Goal: Task Accomplishment & Management: Use online tool/utility

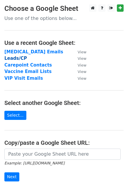
click at [20, 58] on strong "Leads/CP" at bounding box center [15, 58] width 23 height 5
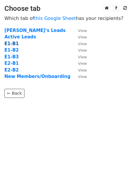
click at [14, 42] on strong "E1-B1" at bounding box center [11, 43] width 14 height 5
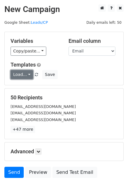
click at [27, 72] on link "Load..." at bounding box center [22, 74] width 23 height 9
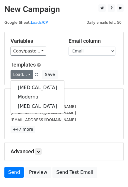
click at [63, 74] on div "Load... Fluzone Moderna Fluzone Save" at bounding box center [64, 74] width 116 height 9
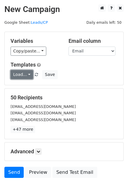
click at [25, 75] on link "Load..." at bounding box center [22, 74] width 23 height 9
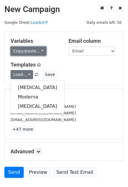
click at [42, 50] on link "Copy/paste..." at bounding box center [29, 51] width 36 height 9
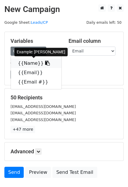
click at [45, 63] on icon at bounding box center [47, 63] width 5 height 5
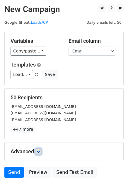
click at [40, 153] on icon at bounding box center [39, 152] width 4 height 4
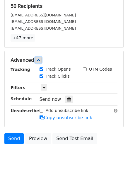
scroll to position [97, 0]
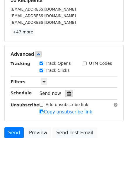
click at [67, 94] on icon at bounding box center [69, 94] width 4 height 4
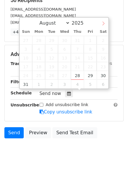
select select "8"
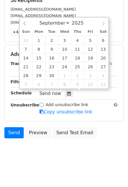
click at [103, 24] on icon at bounding box center [104, 23] width 4 height 4
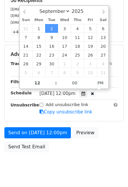
click at [54, 95] on span "Tue, Sep 2, 12:00pm" at bounding box center [58, 93] width 36 height 5
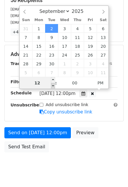
type input "2025-09-02 11:00"
type input "11"
click at [54, 86] on span at bounding box center [53, 86] width 4 height 6
type input "2025-09-02 10:00"
type input "10"
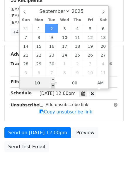
click at [54, 86] on span at bounding box center [53, 86] width 4 height 6
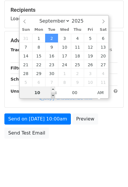
type input "2025-09-02 09:00"
type input "09"
click at [55, 95] on span at bounding box center [53, 96] width 4 height 6
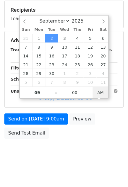
scroll to position [97, 0]
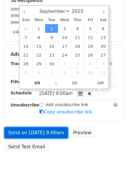
click at [55, 132] on link "Send on Sep 2 at 9:00am" at bounding box center [36, 132] width 64 height 11
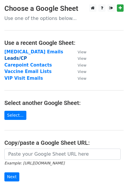
click at [19, 56] on strong "Leads/CP" at bounding box center [15, 58] width 23 height 5
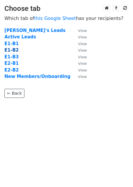
click at [14, 49] on strong "E1-B2" at bounding box center [11, 50] width 14 height 5
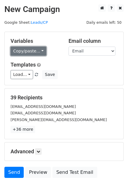
click at [39, 48] on link "Copy/paste..." at bounding box center [29, 51] width 36 height 9
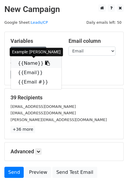
click at [31, 62] on link "{{Name}}" at bounding box center [36, 63] width 51 height 9
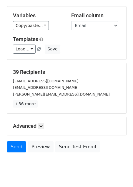
scroll to position [40, 0]
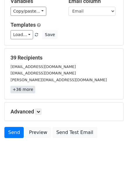
click at [27, 89] on link "+36 more" at bounding box center [23, 89] width 25 height 7
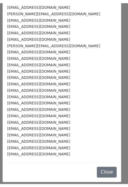
scroll to position [0, 0]
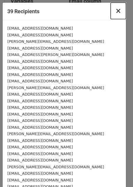
click at [115, 13] on span "×" at bounding box center [118, 11] width 6 height 8
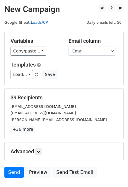
click at [33, 21] on link "Leads/CP" at bounding box center [39, 22] width 17 height 4
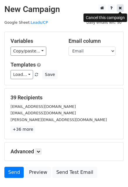
click at [123, 8] on link at bounding box center [120, 7] width 7 height 7
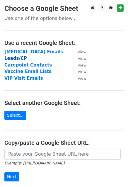
click at [20, 58] on strong "Leads/CP" at bounding box center [15, 58] width 23 height 5
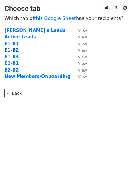
click at [11, 49] on strong "E1-B2" at bounding box center [11, 50] width 14 height 5
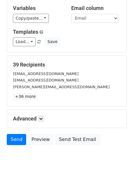
scroll to position [40, 0]
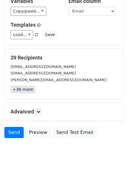
click at [19, 90] on link "+36 more" at bounding box center [23, 89] width 25 height 7
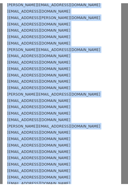
scroll to position [0, 0]
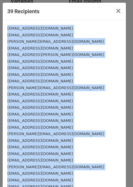
drag, startPoint x: 44, startPoint y: 157, endPoint x: 7, endPoint y: 26, distance: 136.1
click at [7, 26] on div "dawgsanddingoes@hhotmail.com drnick@omscoastalgs.com nell@omscoastalgs.com drpa…" at bounding box center [64, 153] width 123 height 267
copy div "dawgsanddingoes@hhotmail.com drnick@omscoastalgs.com nell@omscoastalgs.com drpa…"
click at [110, 14] on button "×" at bounding box center [117, 11] width 15 height 16
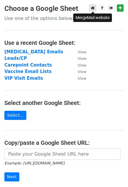
click at [94, 6] on icon at bounding box center [93, 8] width 4 height 4
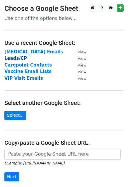
click at [15, 58] on strong "Leads/CP" at bounding box center [15, 58] width 23 height 5
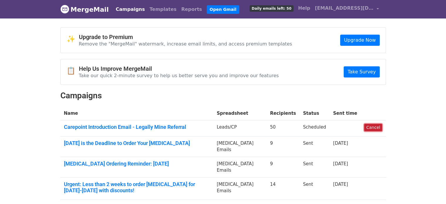
click at [377, 126] on link "Cancel" at bounding box center [374, 127] width 18 height 7
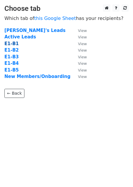
click at [14, 43] on strong "E1-B1" at bounding box center [11, 43] width 14 height 5
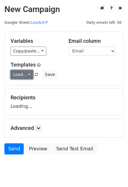
click at [25, 77] on link "Load..." at bounding box center [22, 74] width 23 height 9
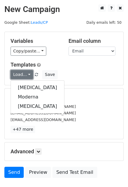
click at [25, 77] on link "Load..." at bounding box center [22, 74] width 23 height 9
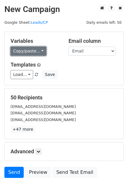
click at [34, 54] on link "Copy/paste..." at bounding box center [29, 51] width 36 height 9
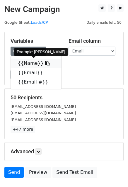
click at [34, 62] on link "{{Name}}" at bounding box center [36, 63] width 51 height 9
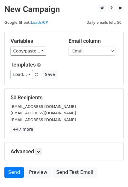
scroll to position [40, 0]
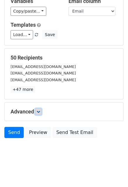
click at [38, 109] on link at bounding box center [38, 112] width 6 height 6
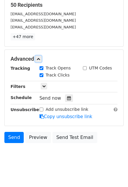
scroll to position [97, 0]
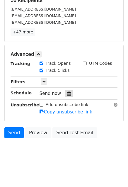
click at [67, 95] on icon at bounding box center [69, 94] width 4 height 4
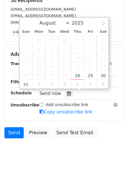
select select "8"
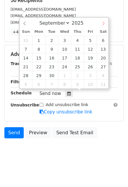
click at [101, 26] on span at bounding box center [104, 23] width 10 height 10
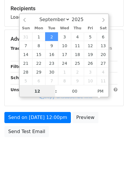
scroll to position [88, 0]
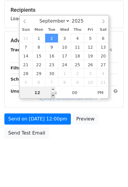
type input "[DATE] 11:00"
type input "11"
click at [52, 97] on span at bounding box center [53, 96] width 4 height 6
type input "[DATE] 10:00"
type input "10"
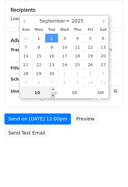
click at [52, 97] on span at bounding box center [53, 96] width 4 height 6
type input "[DATE] 09:00"
type input "09"
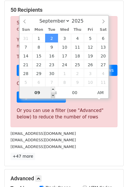
click at [52, 97] on span at bounding box center [53, 96] width 4 height 6
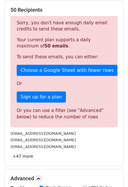
click at [101, 138] on div "[EMAIL_ADDRESS][DOMAIN_NAME]" at bounding box center [64, 140] width 116 height 7
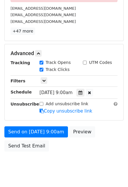
scroll to position [225, 0]
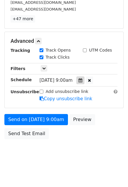
click at [82, 80] on icon at bounding box center [81, 80] width 4 height 4
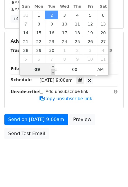
type input "[DATE] 08:00"
type input "08"
click at [53, 71] on span at bounding box center [53, 73] width 4 height 6
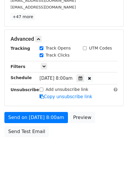
scroll to position [111, 0]
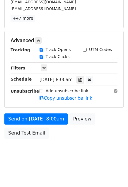
click at [119, 124] on div "Send on Sep 2 at 8:00am Preview Send Test Email" at bounding box center [64, 128] width 128 height 28
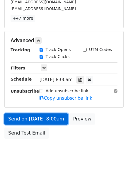
drag, startPoint x: 28, startPoint y: 117, endPoint x: 21, endPoint y: 117, distance: 7.3
click at [21, 117] on link "Send on Sep 2 at 8:00am" at bounding box center [36, 119] width 64 height 11
click at [45, 117] on link "Send on Sep 2 at 8:00am" at bounding box center [36, 119] width 64 height 11
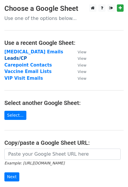
click at [18, 59] on strong "Leads/CP" at bounding box center [15, 58] width 23 height 5
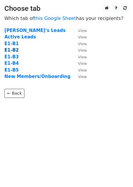
click at [14, 50] on strong "E1-B2" at bounding box center [11, 50] width 14 height 5
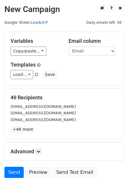
click at [39, 23] on link "Leads/CP" at bounding box center [39, 22] width 17 height 4
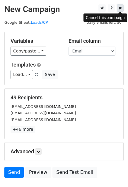
click at [122, 7] on icon at bounding box center [120, 8] width 3 height 4
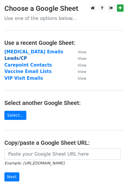
click at [16, 58] on strong "Leads/CP" at bounding box center [15, 58] width 23 height 5
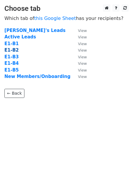
click at [14, 51] on strong "E1-B2" at bounding box center [11, 50] width 14 height 5
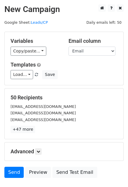
scroll to position [40, 0]
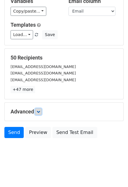
click at [38, 112] on icon at bounding box center [39, 112] width 4 height 4
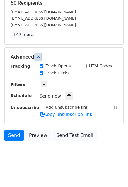
scroll to position [97, 0]
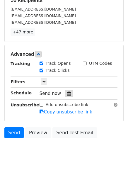
click at [67, 95] on icon at bounding box center [69, 94] width 4 height 4
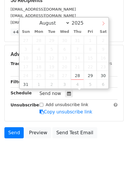
select select "8"
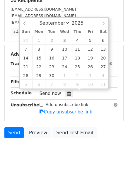
click at [100, 25] on span at bounding box center [104, 23] width 10 height 10
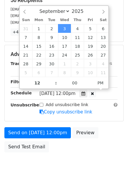
click at [52, 95] on span "Wed, Sep 3, 12:00pm" at bounding box center [58, 93] width 36 height 5
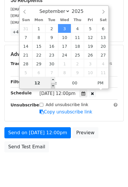
type input "2025-09-03 11:00"
type input "11"
click at [53, 86] on span at bounding box center [53, 86] width 4 height 6
type input "2025-09-03 10:00"
type input "10"
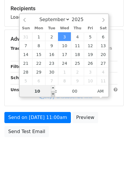
scroll to position [88, 0]
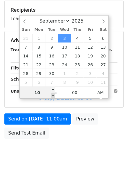
click at [53, 86] on div "August September October November December 2025 Sun Mon Tue Wed Thu Fri Sat 31 …" at bounding box center [64, 57] width 90 height 84
type input "2025-09-03 09:00"
type input "09"
click at [54, 94] on body "New Campaign Daily emails left: 50 Google Sheet: Leads/CP Variables Copy/paste.…" at bounding box center [64, 41] width 128 height 249
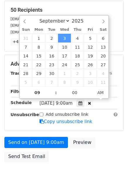
scroll to position [97, 0]
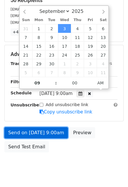
click at [54, 132] on link "Send on Sep 3 at 9:00am" at bounding box center [36, 132] width 64 height 11
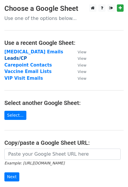
click at [13, 59] on strong "Leads/CP" at bounding box center [15, 58] width 23 height 5
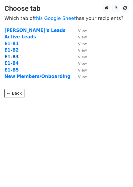
click at [13, 56] on strong "E1-B3" at bounding box center [11, 56] width 14 height 5
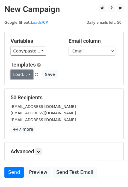
click at [26, 73] on link "Load..." at bounding box center [22, 74] width 23 height 9
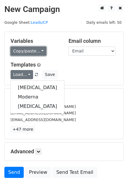
click at [34, 50] on link "Copy/paste..." at bounding box center [29, 51] width 36 height 9
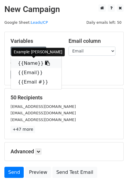
click at [28, 65] on link "{{Name}}" at bounding box center [36, 63] width 51 height 9
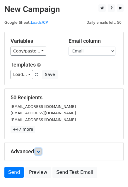
click at [40, 151] on icon at bounding box center [39, 152] width 4 height 4
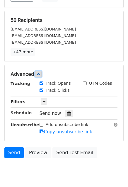
scroll to position [78, 0]
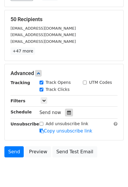
click at [67, 111] on icon at bounding box center [69, 113] width 4 height 4
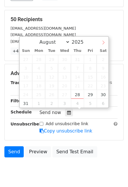
select select "8"
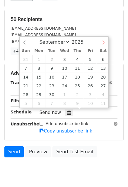
click at [102, 45] on span at bounding box center [104, 42] width 10 height 10
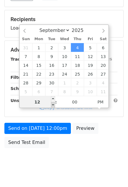
type input "[DATE] 11:00"
type input "11"
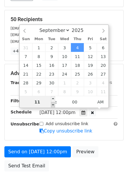
click at [54, 105] on span at bounding box center [53, 105] width 4 height 6
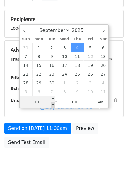
type input "[DATE] 10:00"
type input "10"
click at [54, 105] on span at bounding box center [53, 105] width 4 height 6
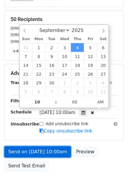
click at [38, 150] on link "Send on [DATE] 10:00am" at bounding box center [37, 151] width 67 height 11
